Goal: Information Seeking & Learning: Learn about a topic

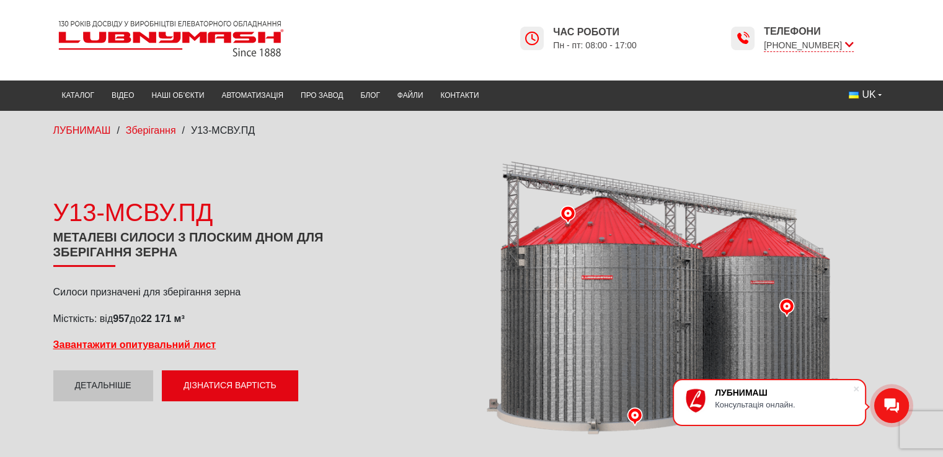
click at [641, 302] on div at bounding box center [650, 299] width 480 height 280
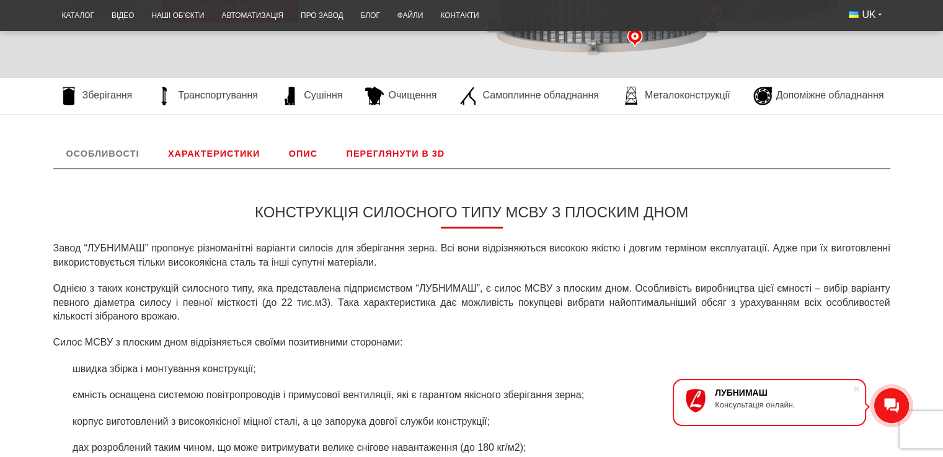
scroll to position [186, 0]
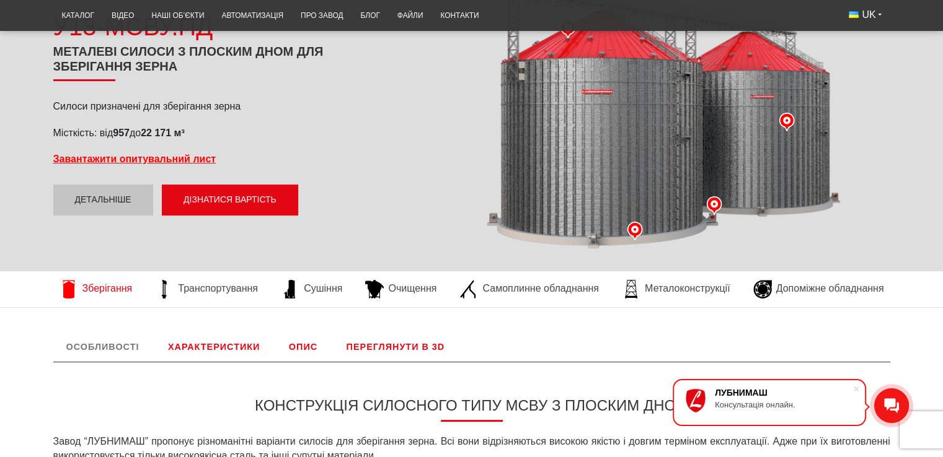
click at [104, 288] on span "Зберігання" at bounding box center [107, 289] width 50 height 14
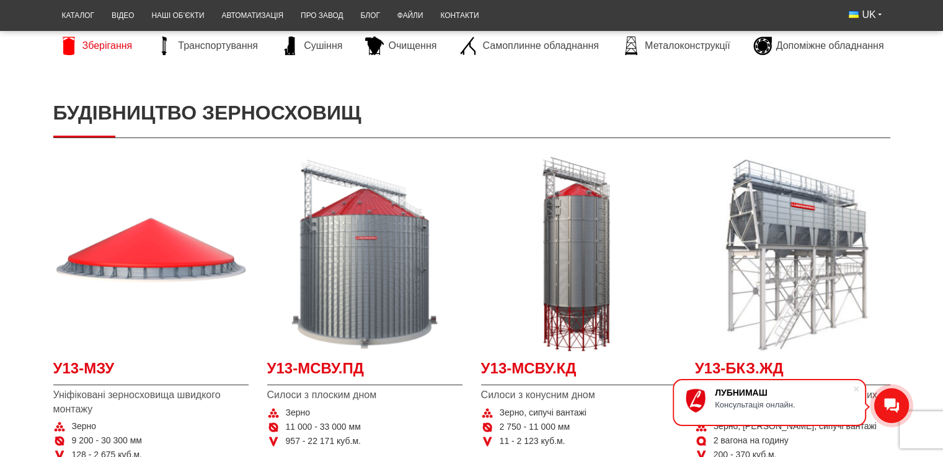
scroll to position [124, 0]
